Goal: Find specific page/section: Find specific page/section

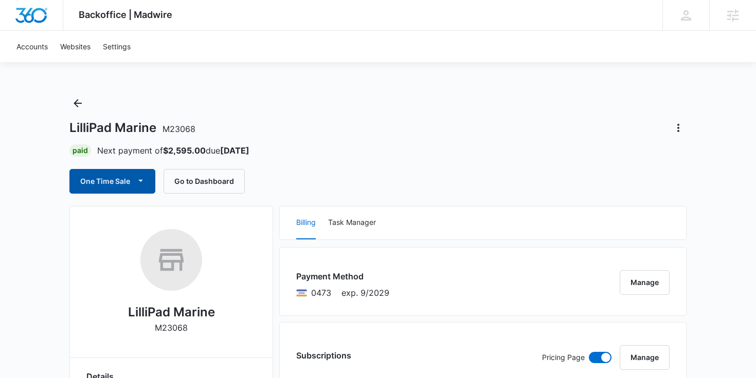
click at [141, 180] on icon "button" at bounding box center [140, 181] width 5 height 2
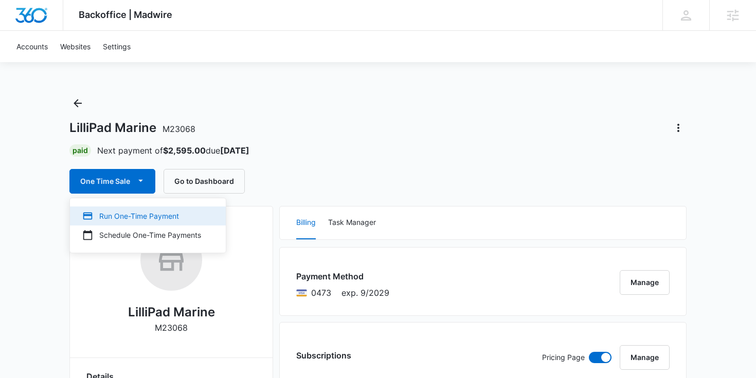
click at [124, 215] on div "Run One-Time Payment" at bounding box center [141, 216] width 119 height 11
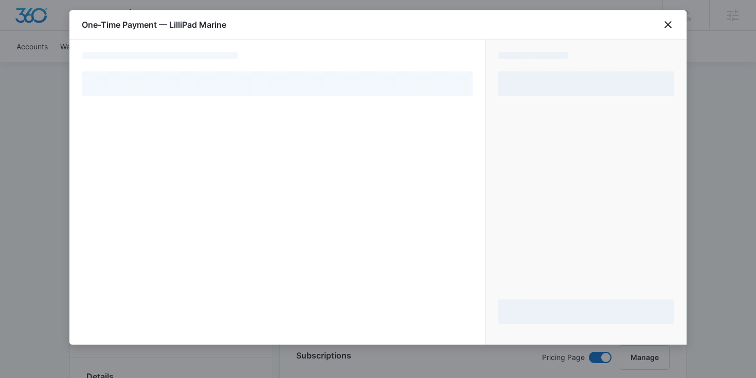
select select "pm_1PsVZ9A4n8RTgNjUbNKgBKf6"
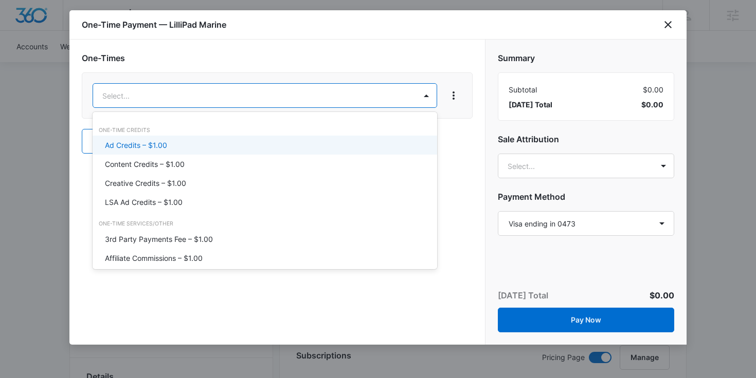
click at [194, 144] on div "Ad Credits – $1.00" at bounding box center [264, 145] width 318 height 11
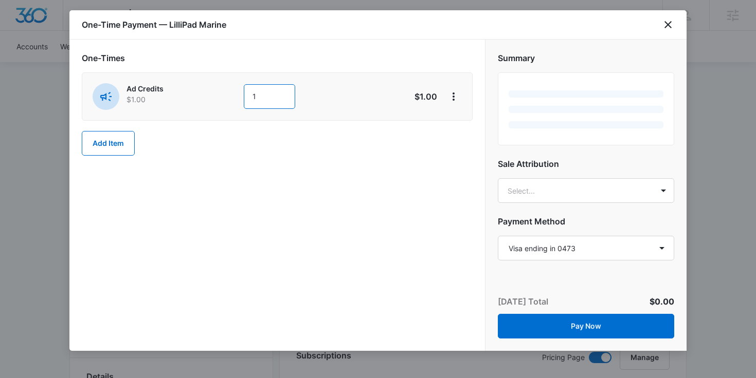
click at [266, 93] on input "1" at bounding box center [269, 96] width 51 height 25
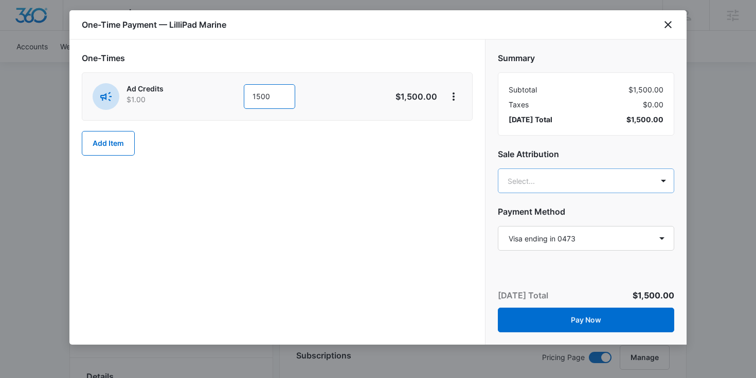
type input "1500"
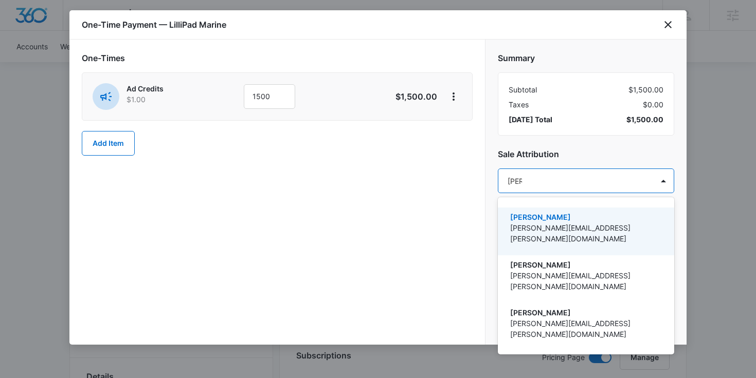
type input "carle"
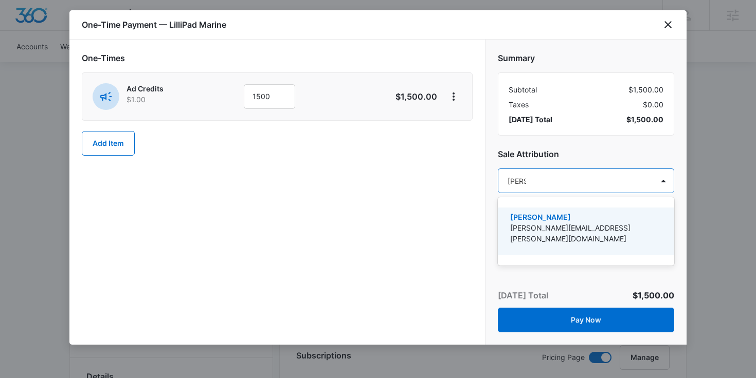
click at [544, 242] on div "Carlee Heinmiller carlee.heinmiller@madwire.com" at bounding box center [586, 232] width 176 height 48
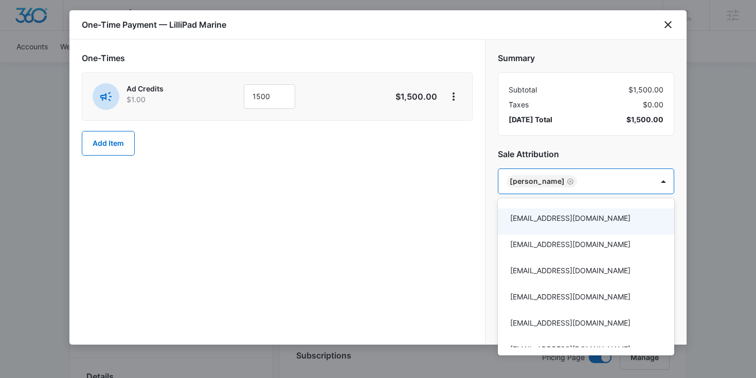
click at [404, 247] on div at bounding box center [378, 189] width 756 height 378
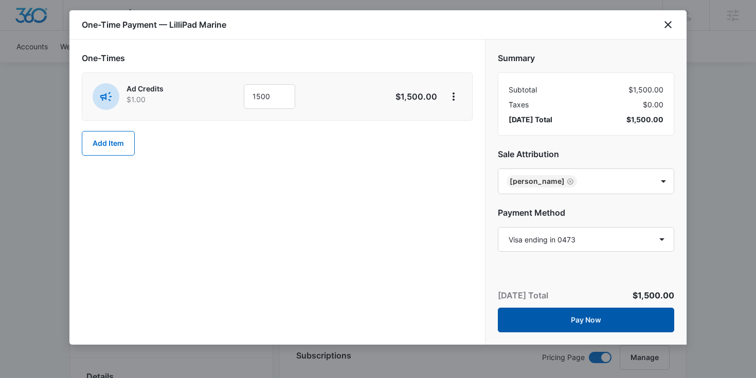
click at [527, 323] on button "Pay Now" at bounding box center [586, 320] width 176 height 25
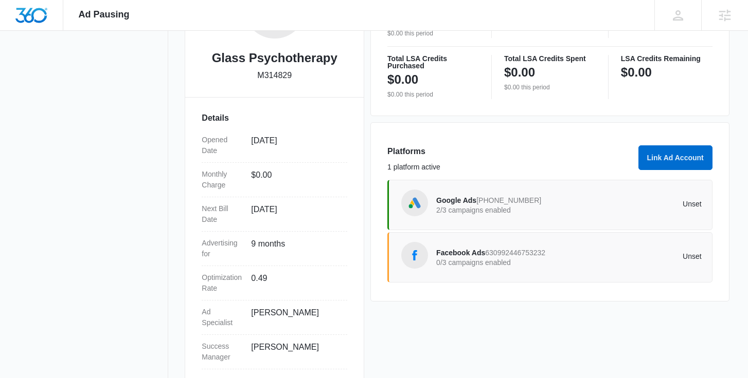
scroll to position [225, 0]
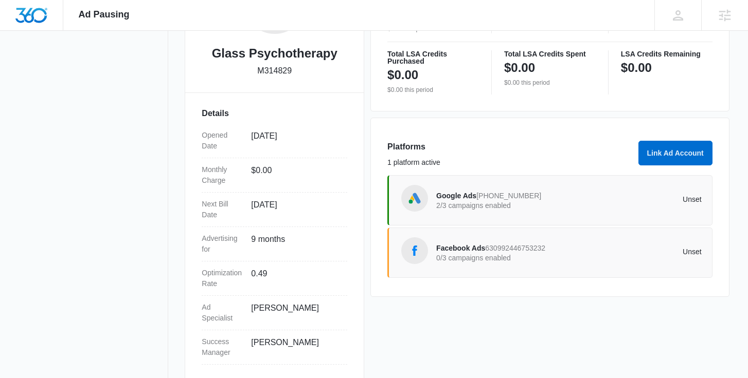
click at [456, 201] on div "Google Ads 626-838-5694 2/3 campaigns enabled" at bounding box center [502, 201] width 133 height 22
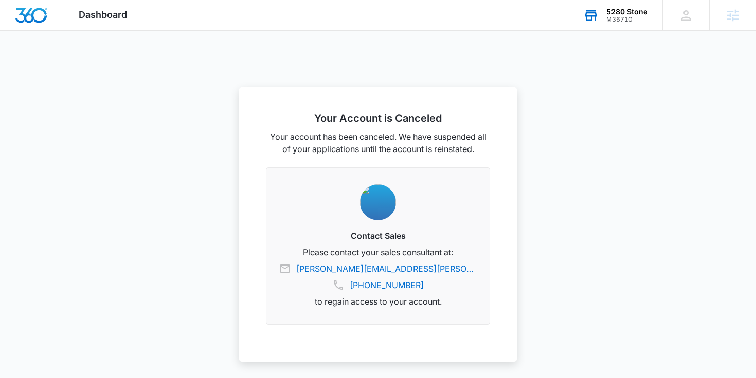
click at [614, 8] on div "5280 Stone" at bounding box center [626, 12] width 41 height 8
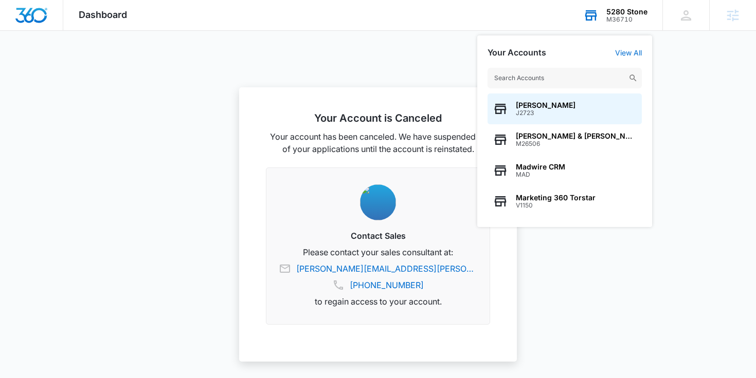
click at [545, 74] on input "text" at bounding box center [564, 78] width 154 height 21
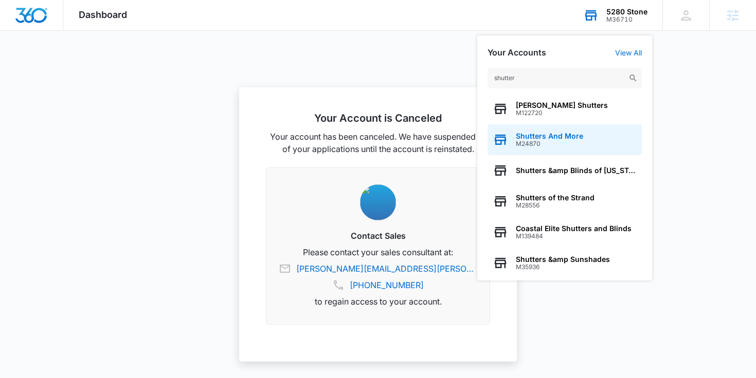
type input "shutter"
click at [534, 140] on span "M24870" at bounding box center [549, 143] width 67 height 7
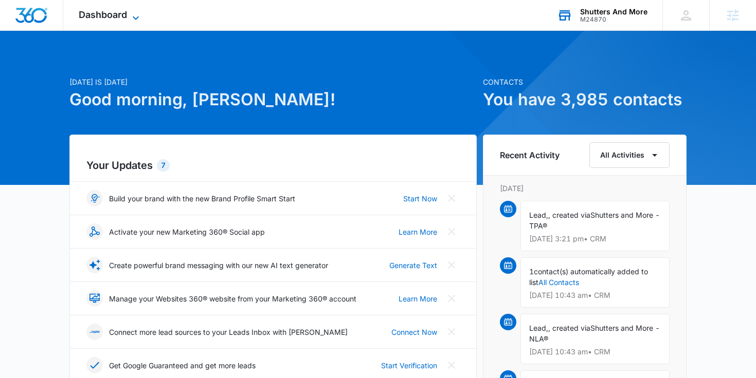
click at [86, 14] on span "Dashboard" at bounding box center [103, 14] width 48 height 11
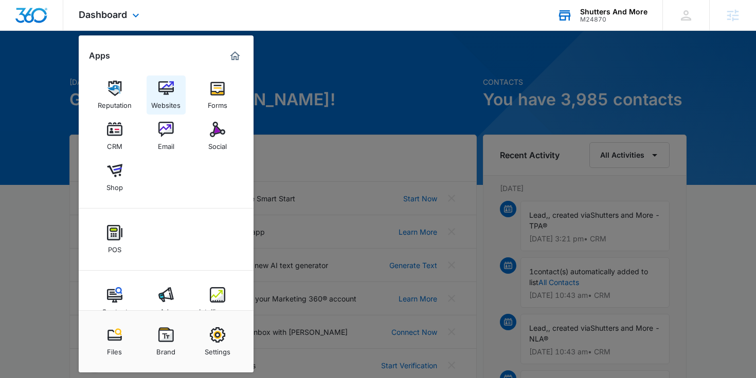
click at [170, 102] on div "Websites" at bounding box center [165, 102] width 29 height 13
